Goal: Find specific page/section: Find specific page/section

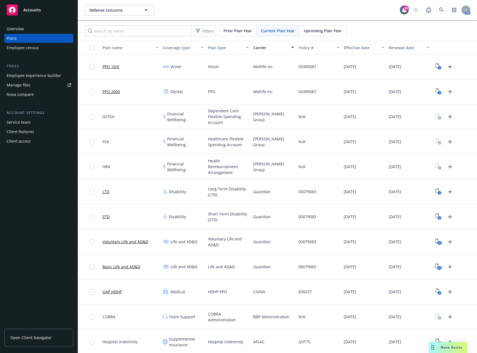
click at [116, 47] on div "Plan name" at bounding box center [127, 48] width 50 height 6
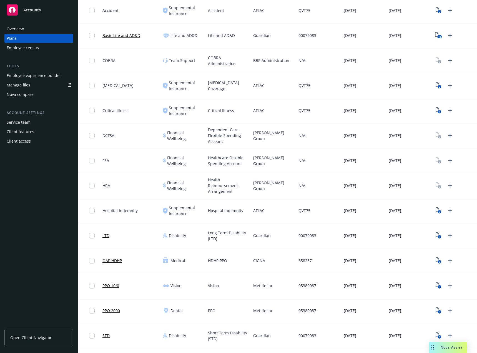
scroll to position [76, 0]
